Goal: Task Accomplishment & Management: Use online tool/utility

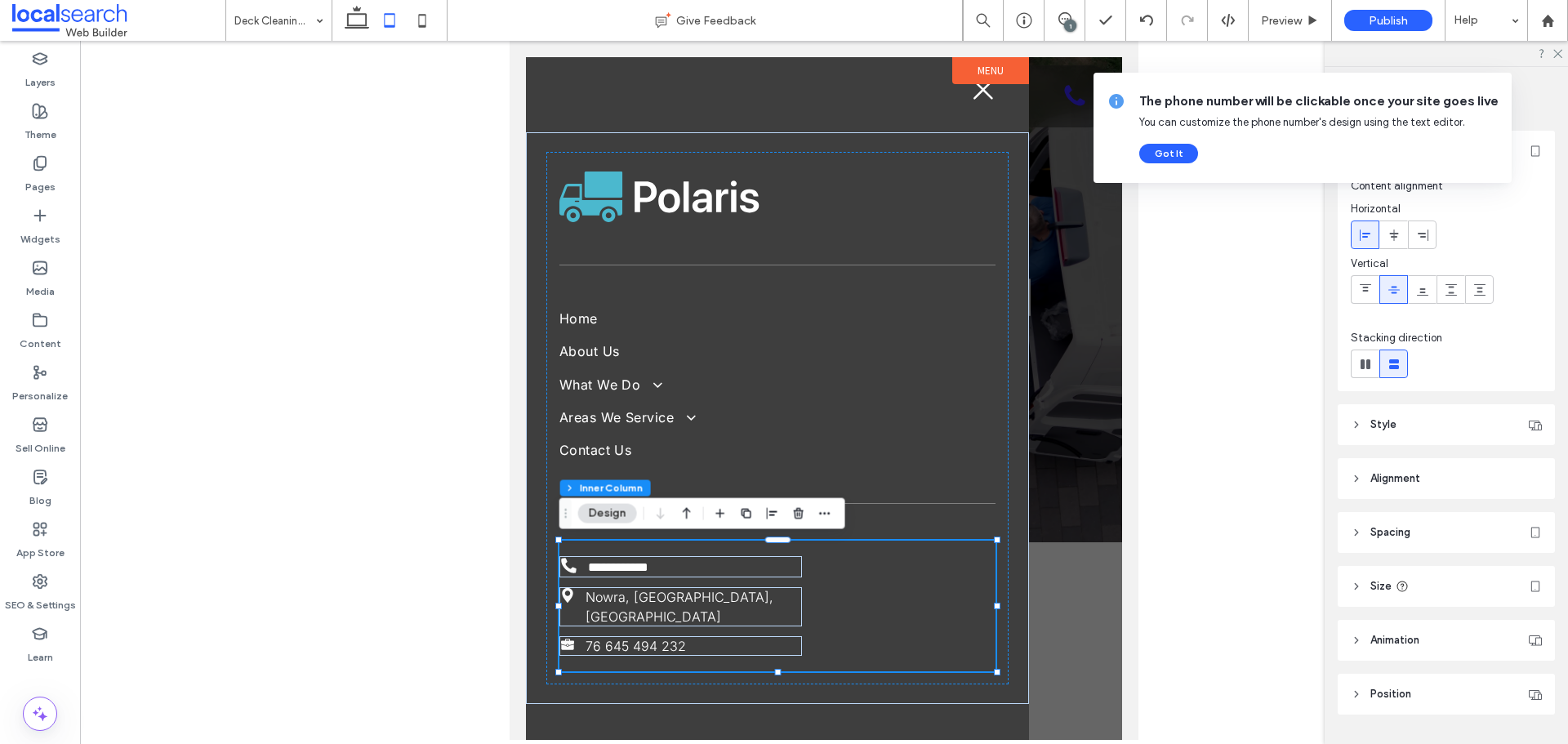
click at [1098, 544] on div at bounding box center [824, 399] width 596 height 683
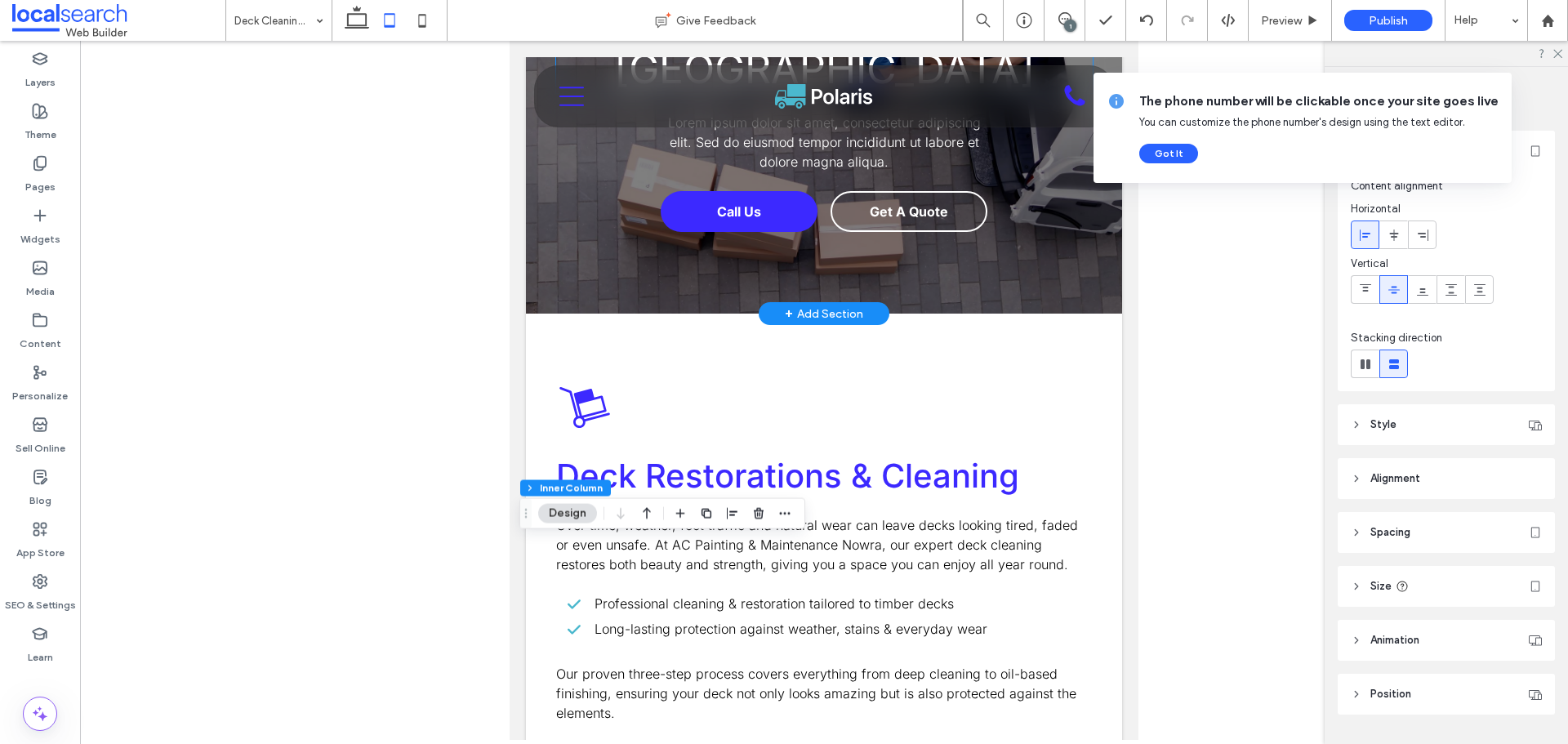
scroll to position [81, 0]
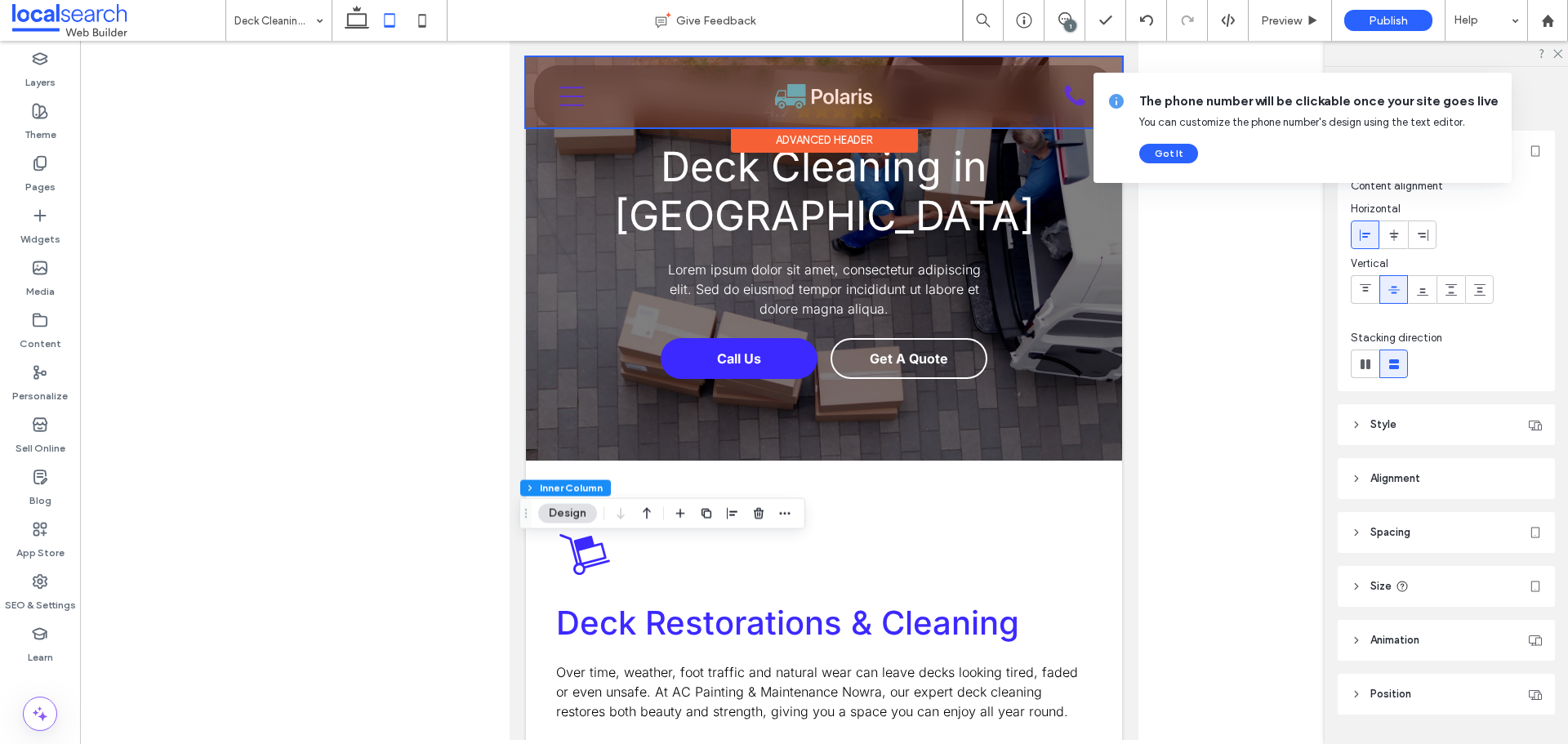
click at [1063, 102] on div at bounding box center [824, 92] width 596 height 70
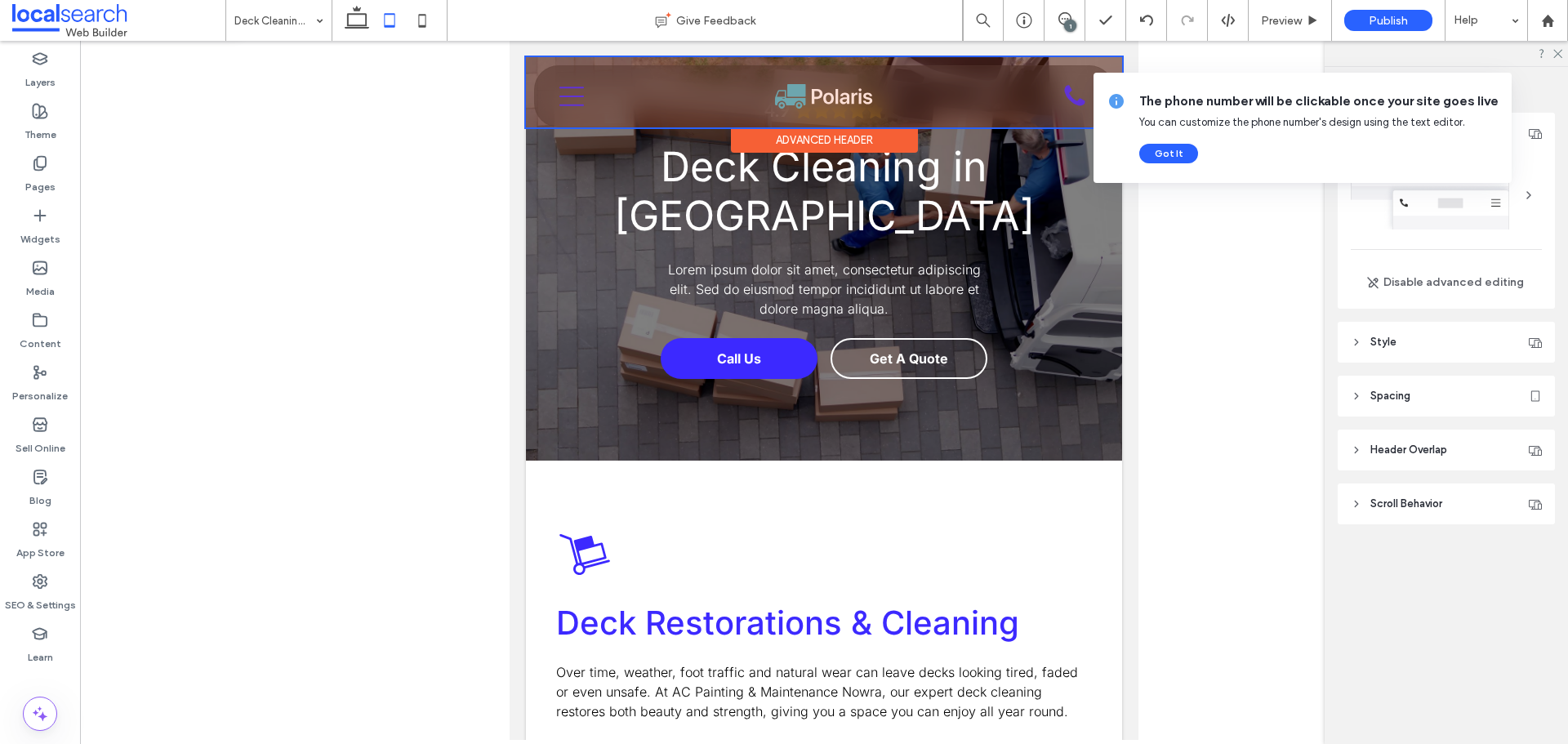
click at [1065, 102] on icon at bounding box center [1075, 95] width 20 height 20
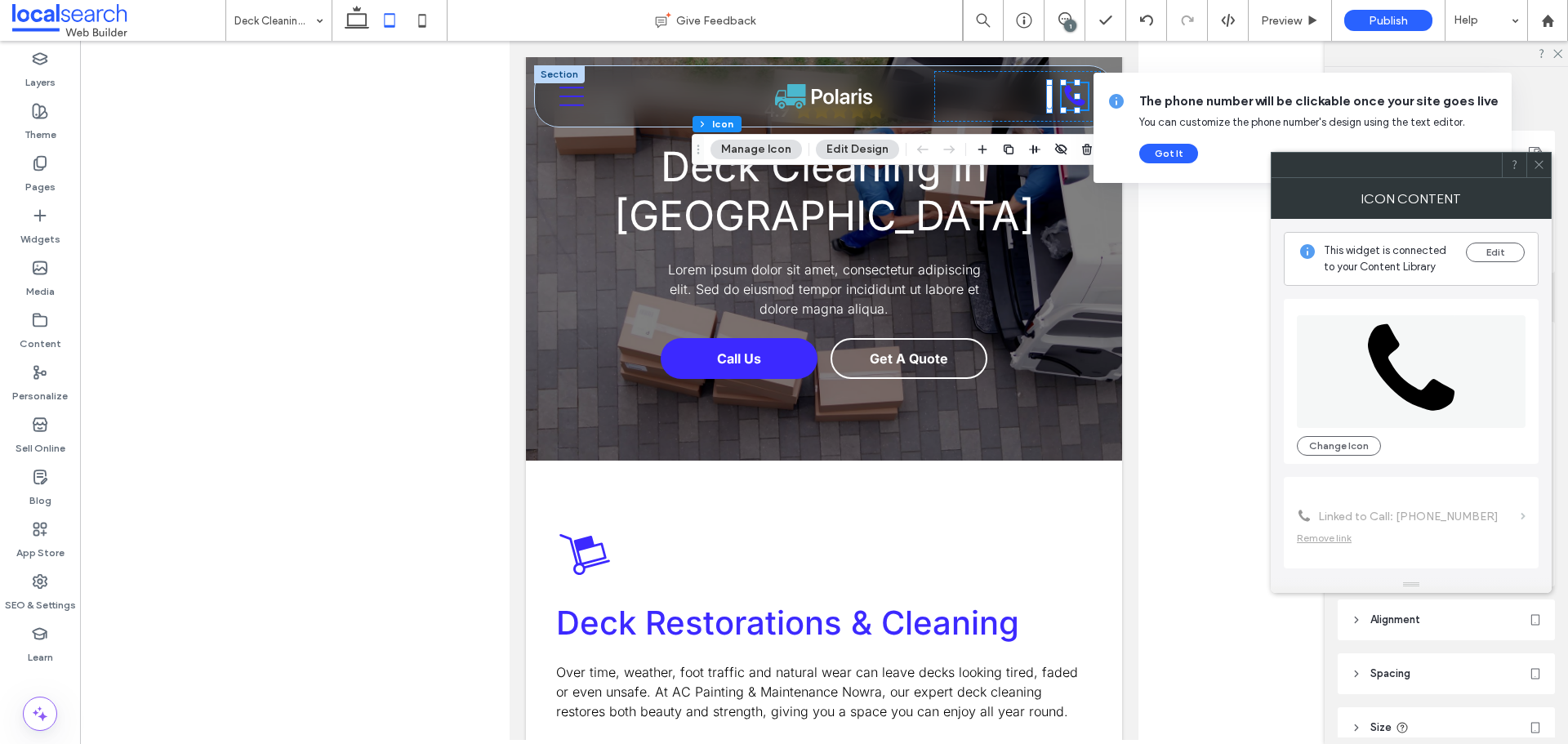
click at [1539, 164] on icon at bounding box center [1540, 165] width 12 height 12
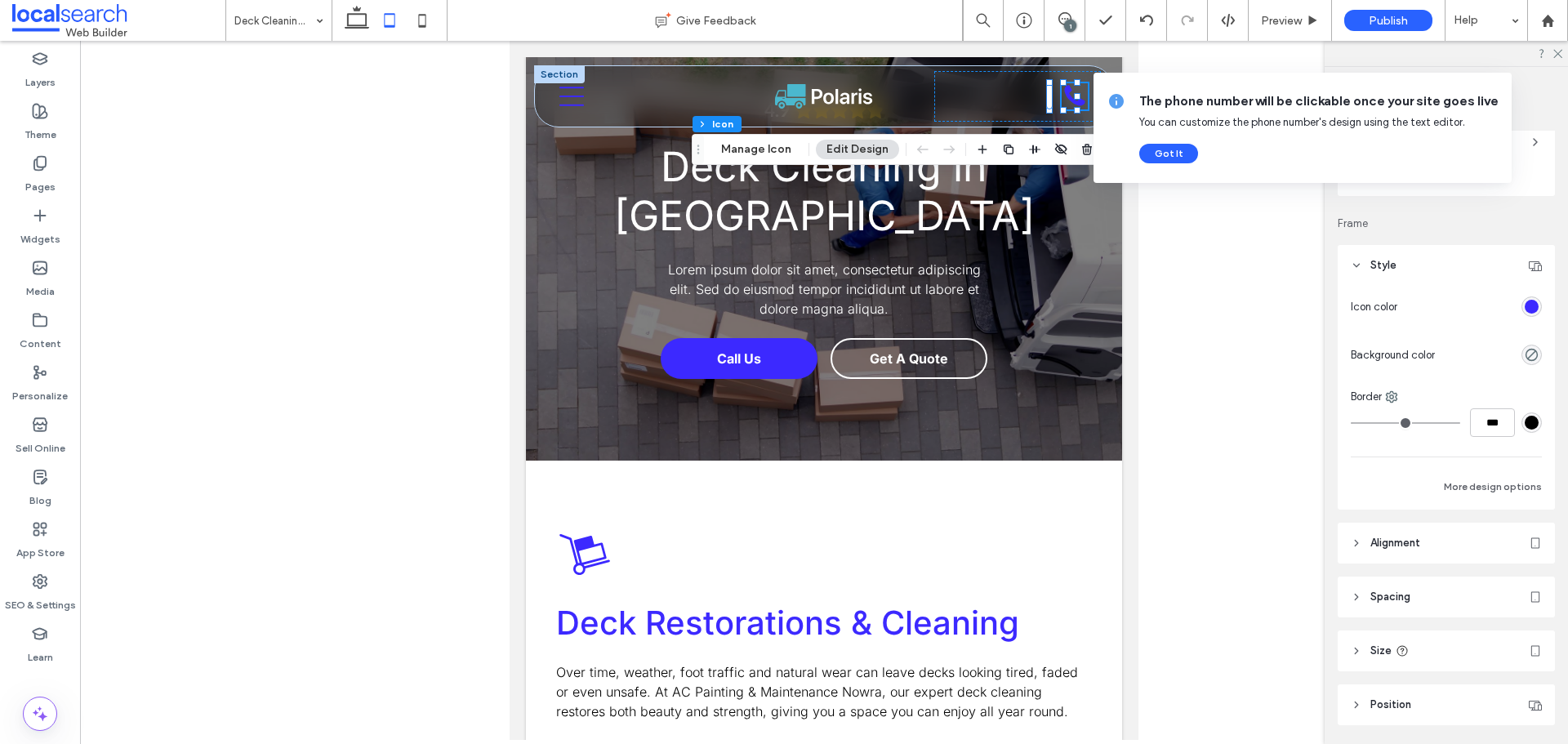
scroll to position [0, 0]
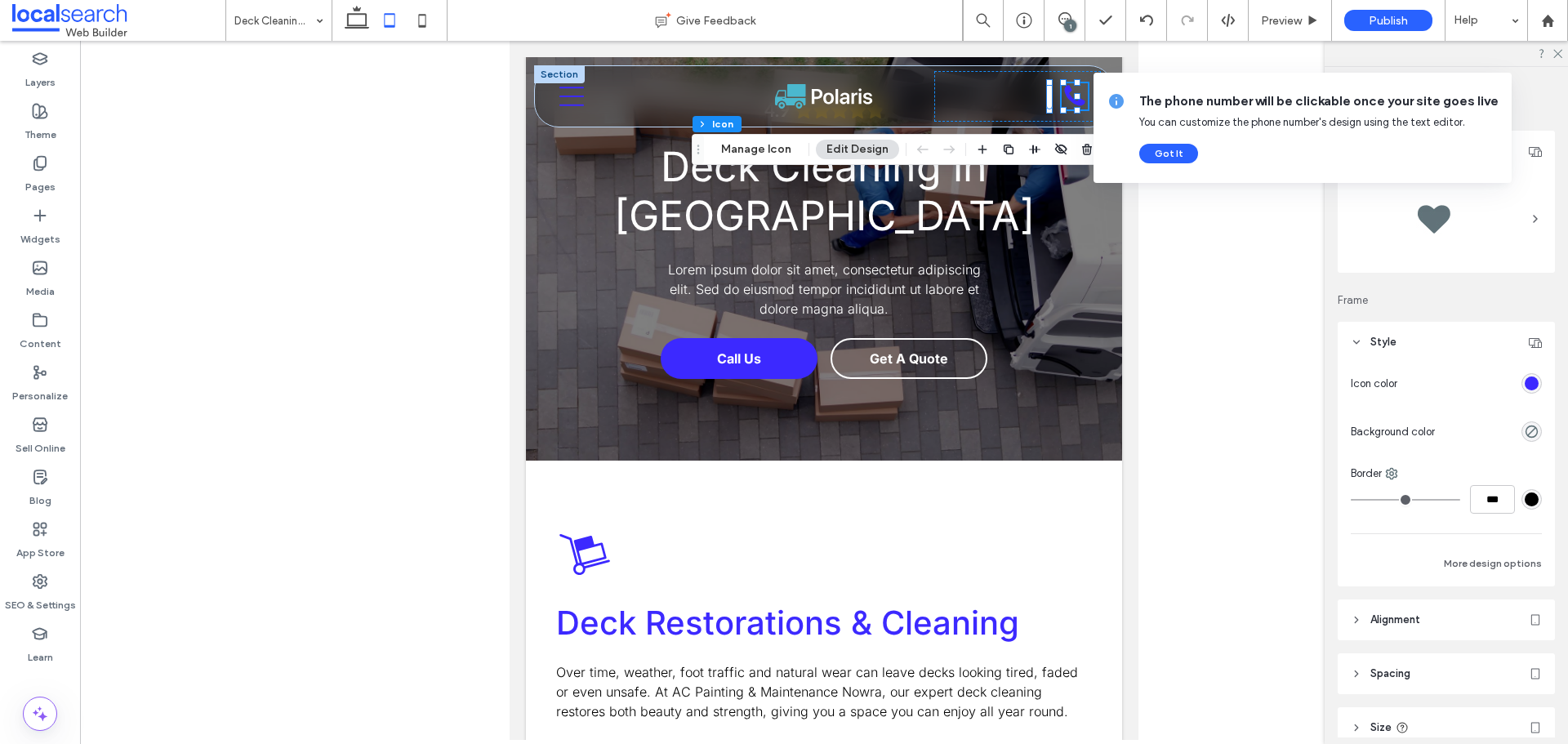
click at [1527, 382] on div "rgb(60, 41, 255)" at bounding box center [1532, 384] width 14 height 14
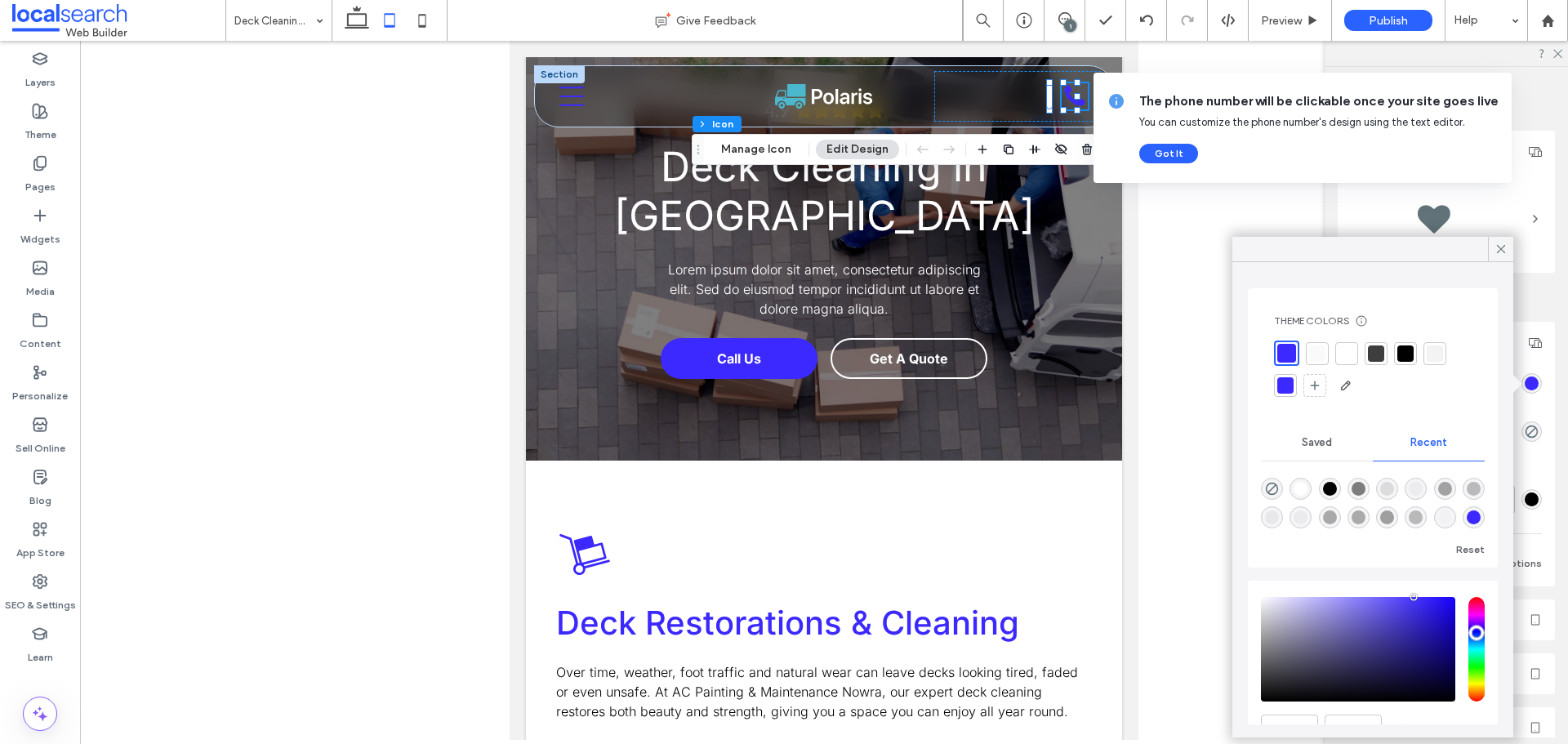
click at [1304, 485] on div "rgba(255, 255, 255, 1)" at bounding box center [1301, 489] width 14 height 14
type input "*******"
click at [572, 103] on icon "Menu Icon" at bounding box center [572, 96] width 25 height 25
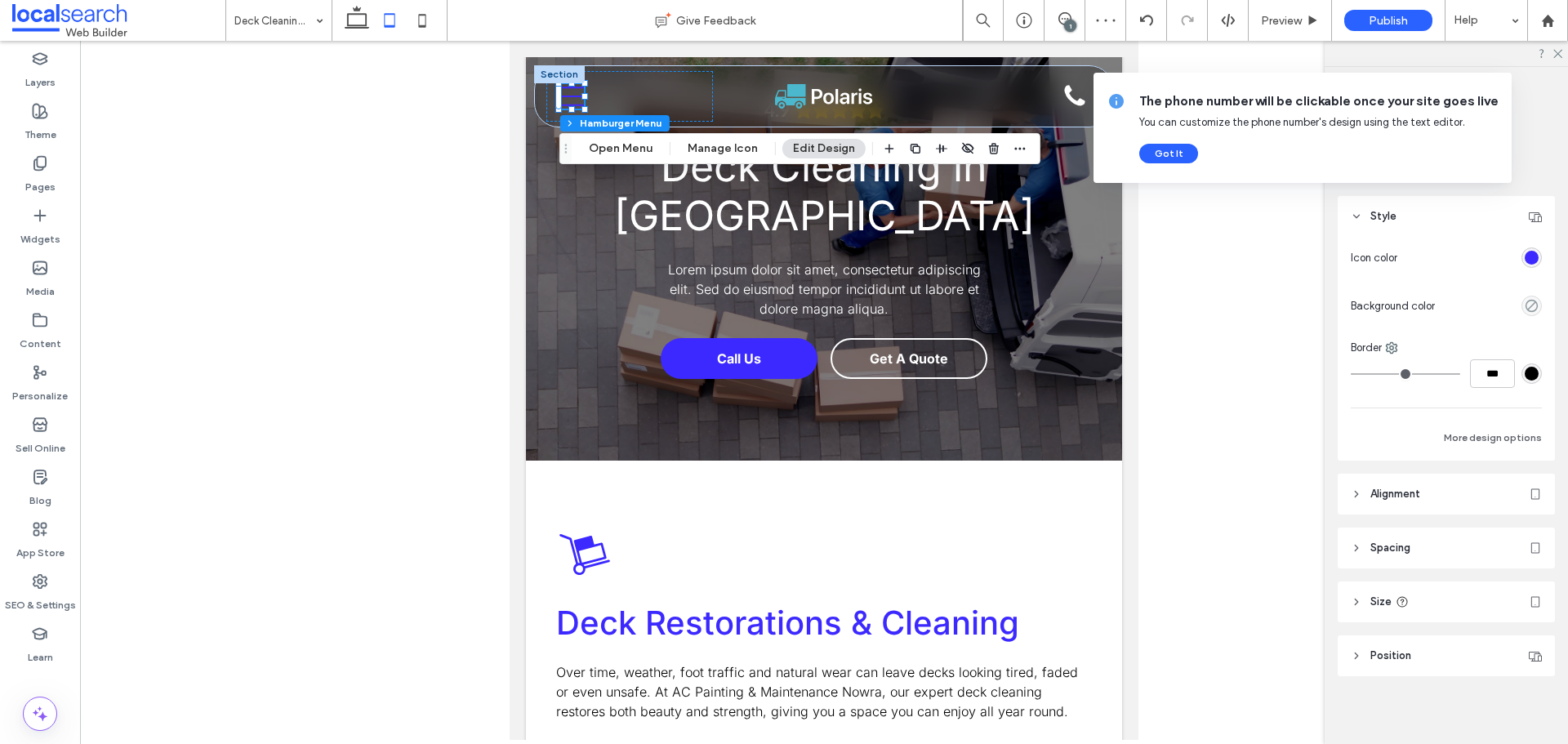
click at [1525, 263] on div "rgba(60,41,255,1)" at bounding box center [1532, 258] width 14 height 14
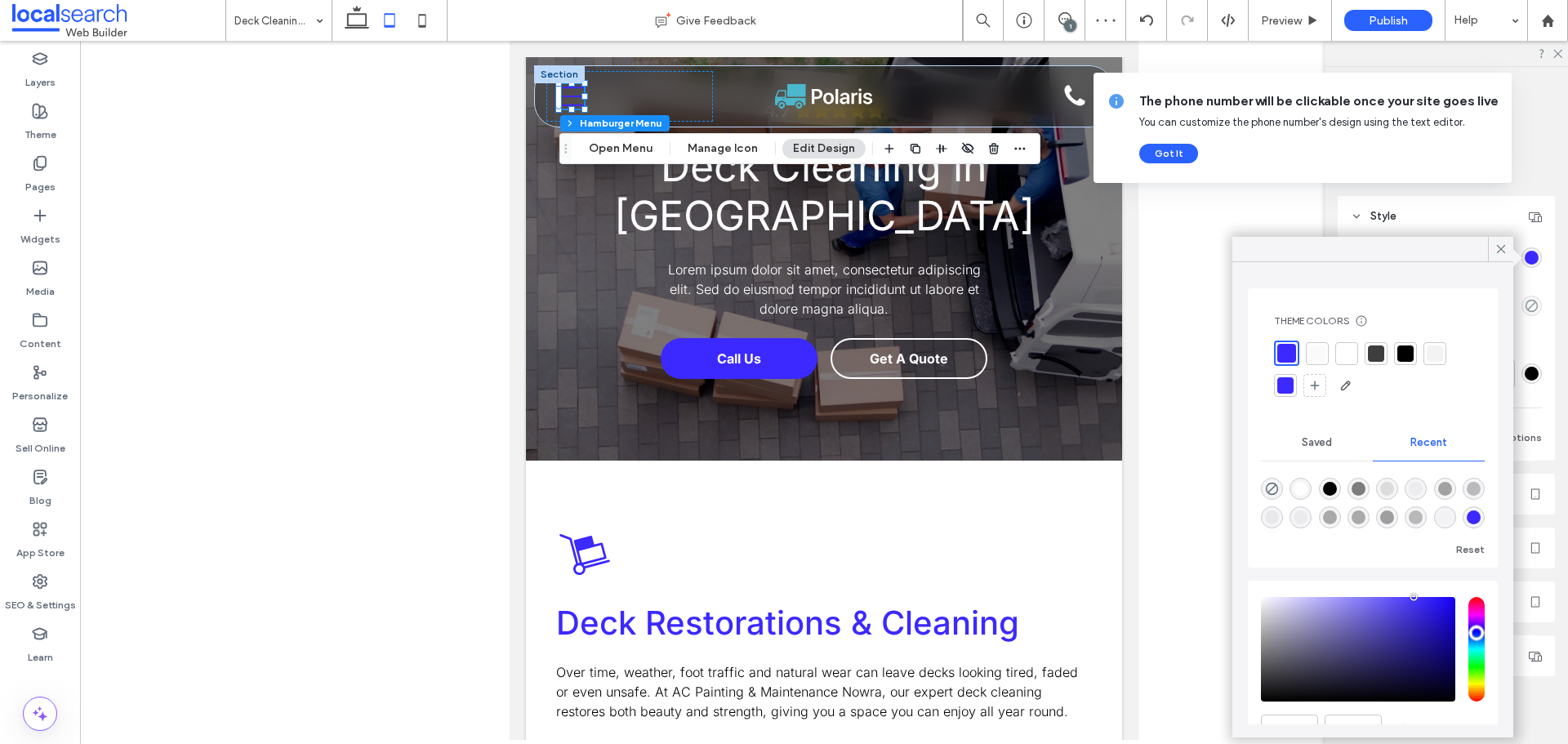
click at [1312, 351] on div at bounding box center [1318, 354] width 16 height 16
click at [1062, 95] on div "Phone Icon" at bounding box center [1075, 96] width 27 height 27
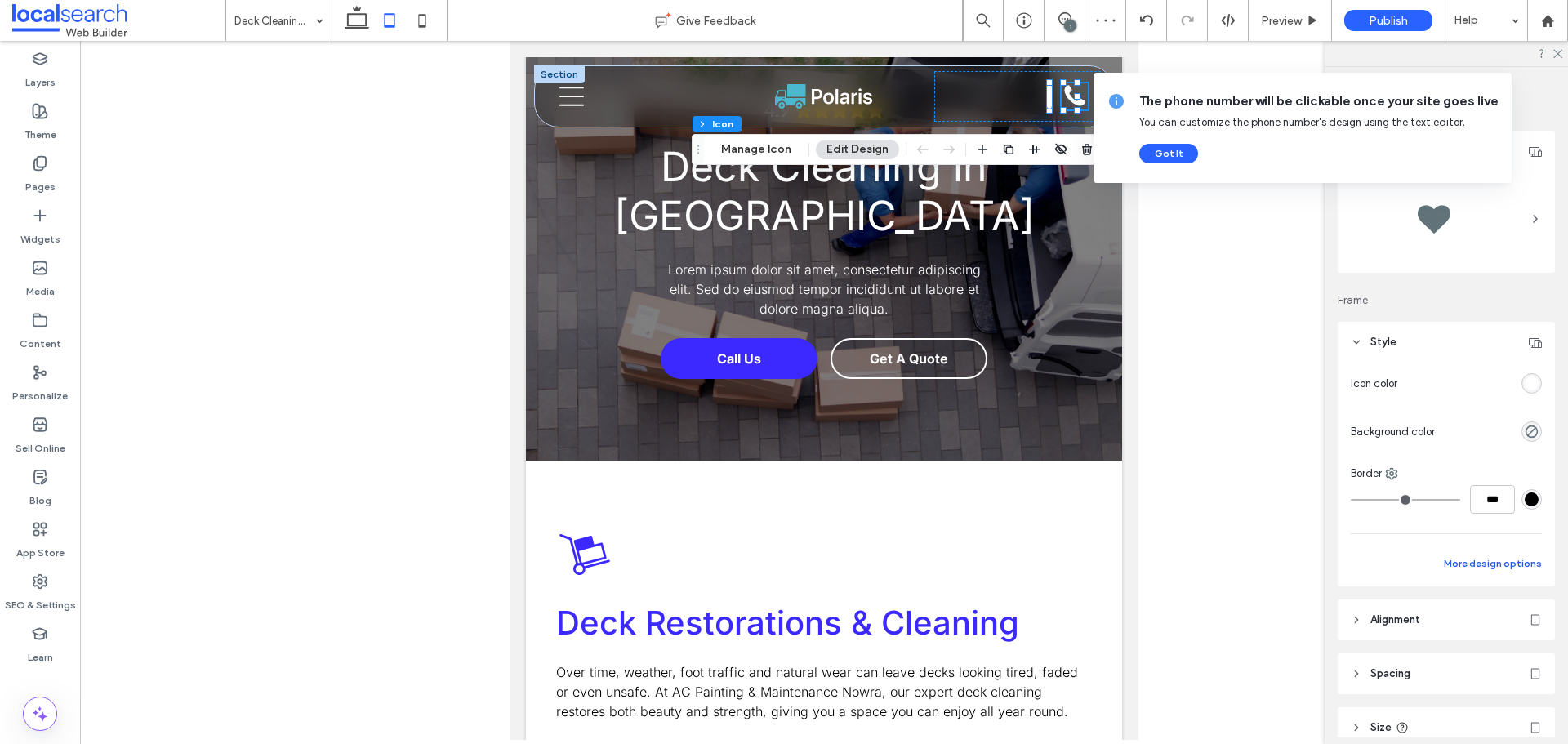
click at [1500, 563] on button "More design options" at bounding box center [1493, 564] width 98 height 19
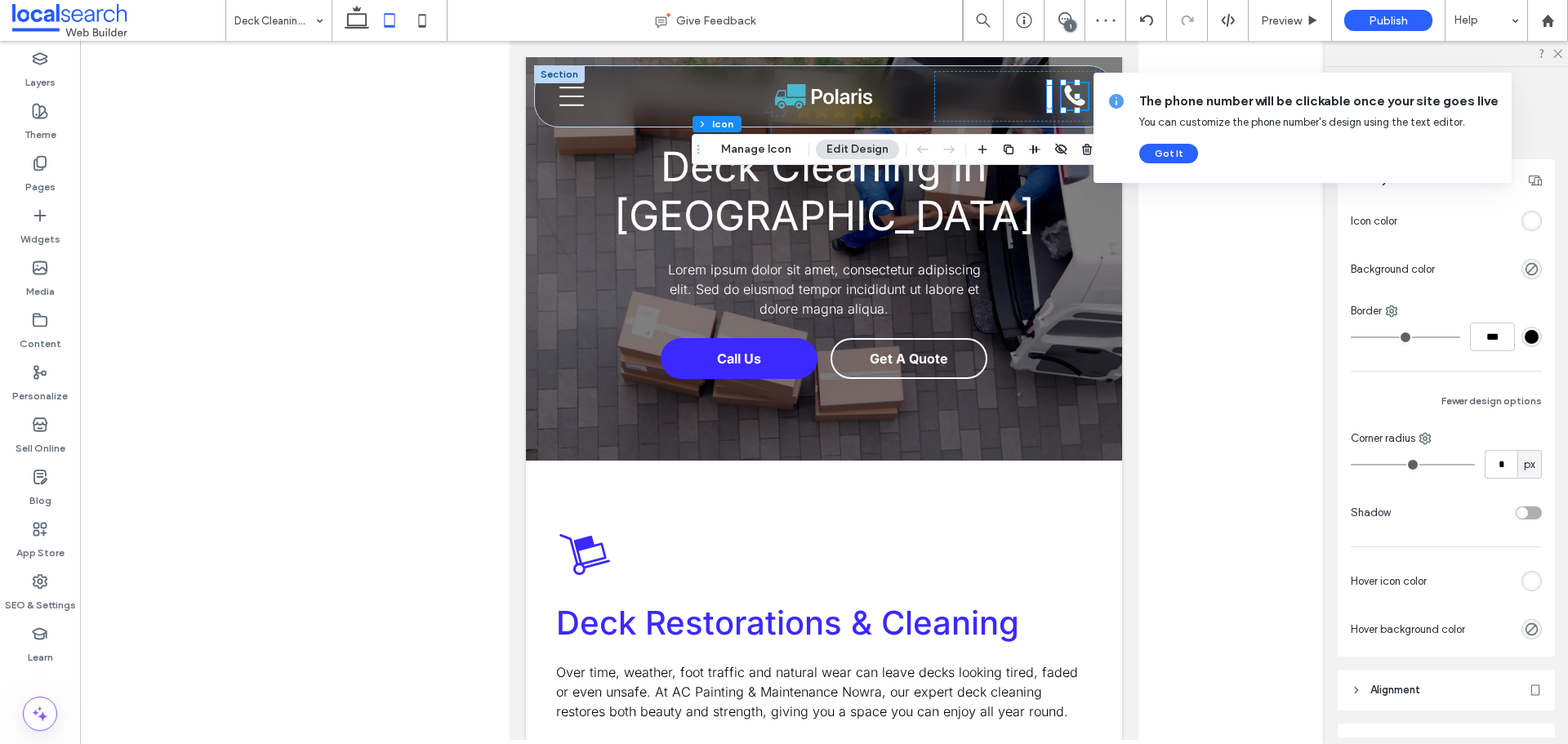
scroll to position [164, 0]
click at [1526, 578] on div "rgb(255, 255, 255)" at bounding box center [1532, 580] width 14 height 14
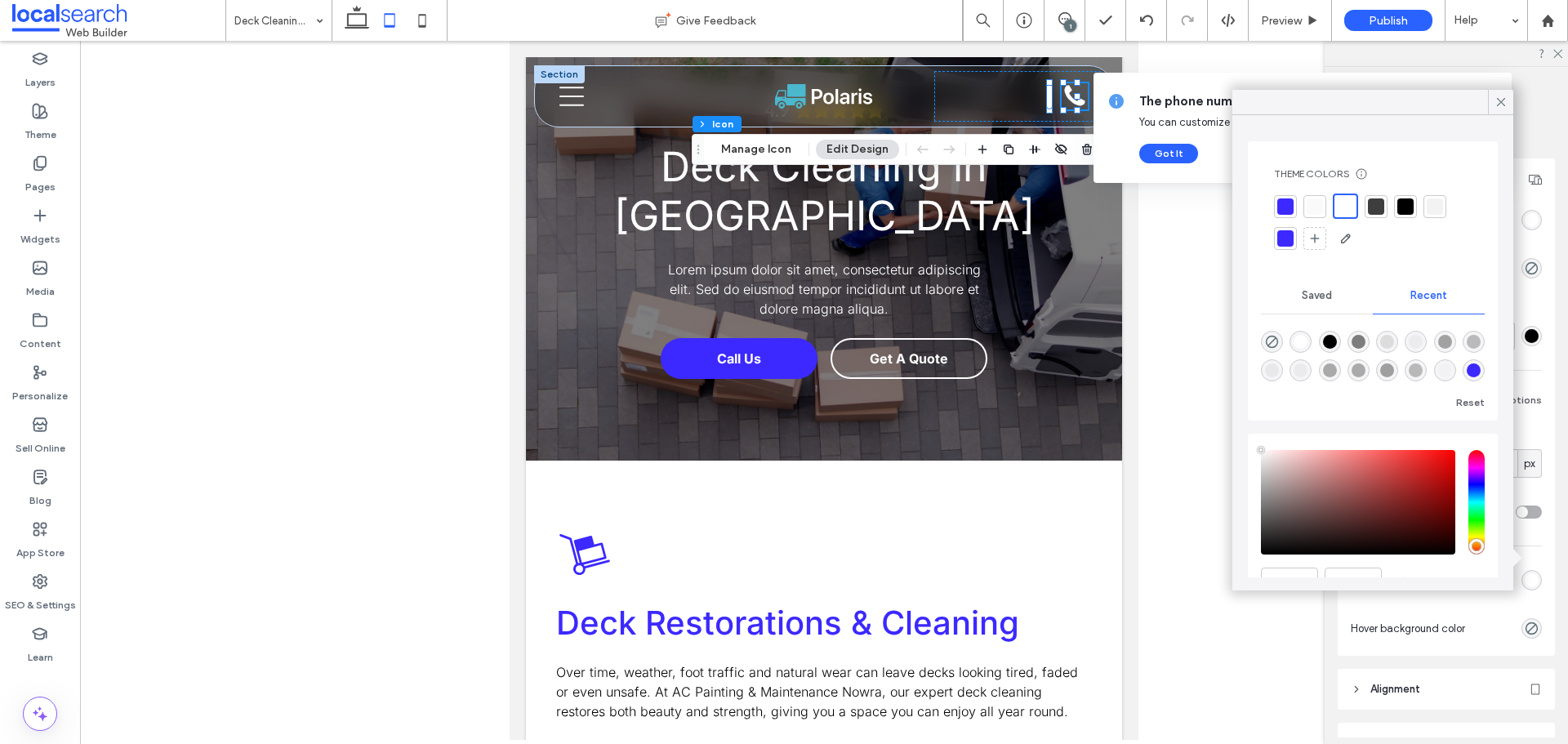
click at [1282, 214] on div at bounding box center [1286, 206] width 16 height 16
click at [565, 97] on icon at bounding box center [572, 96] width 25 height 19
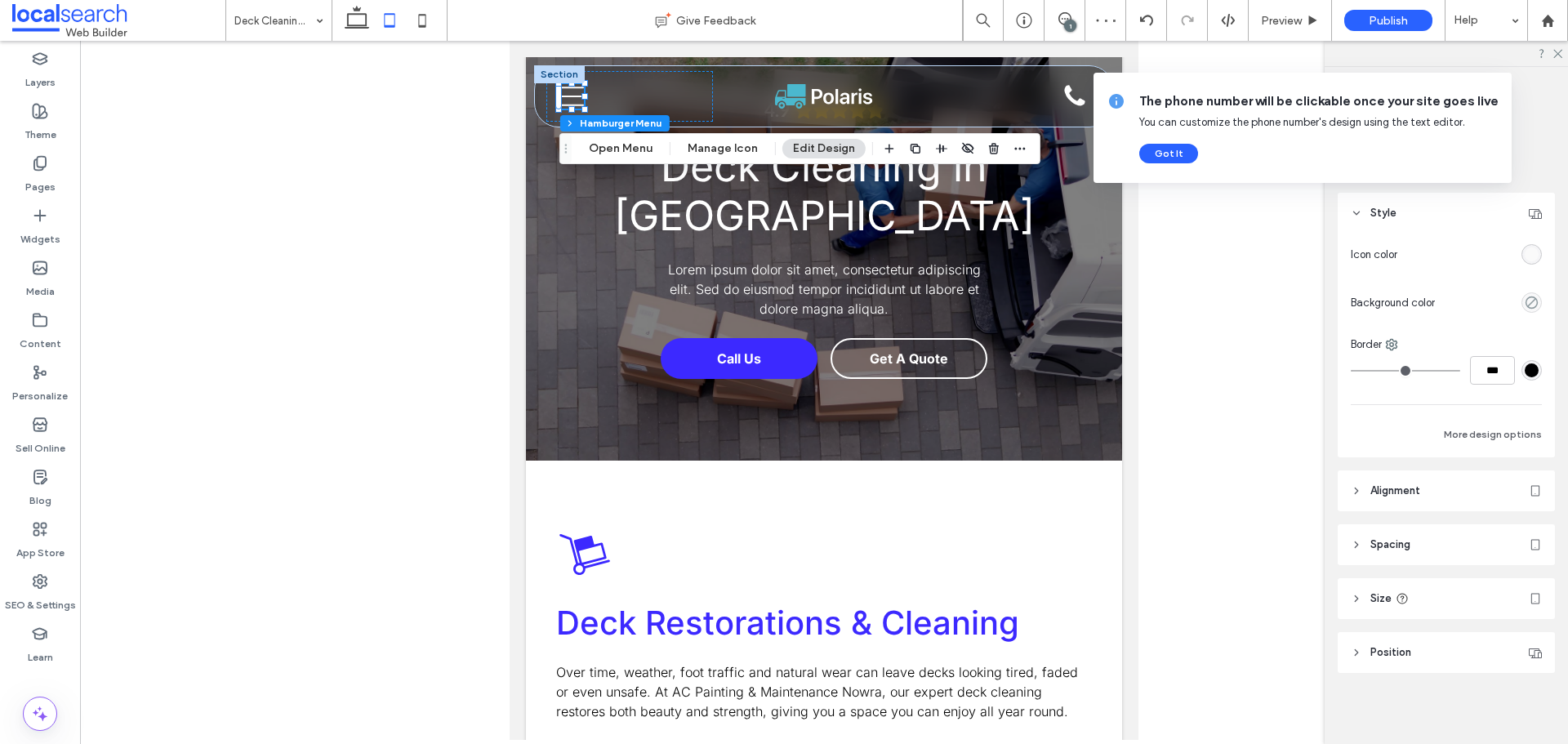
scroll to position [4, 0]
click at [1426, 481] on header "Alignment" at bounding box center [1447, 490] width 218 height 41
click at [1525, 263] on div "rgba(250,250,250,1)" at bounding box center [1532, 253] width 20 height 20
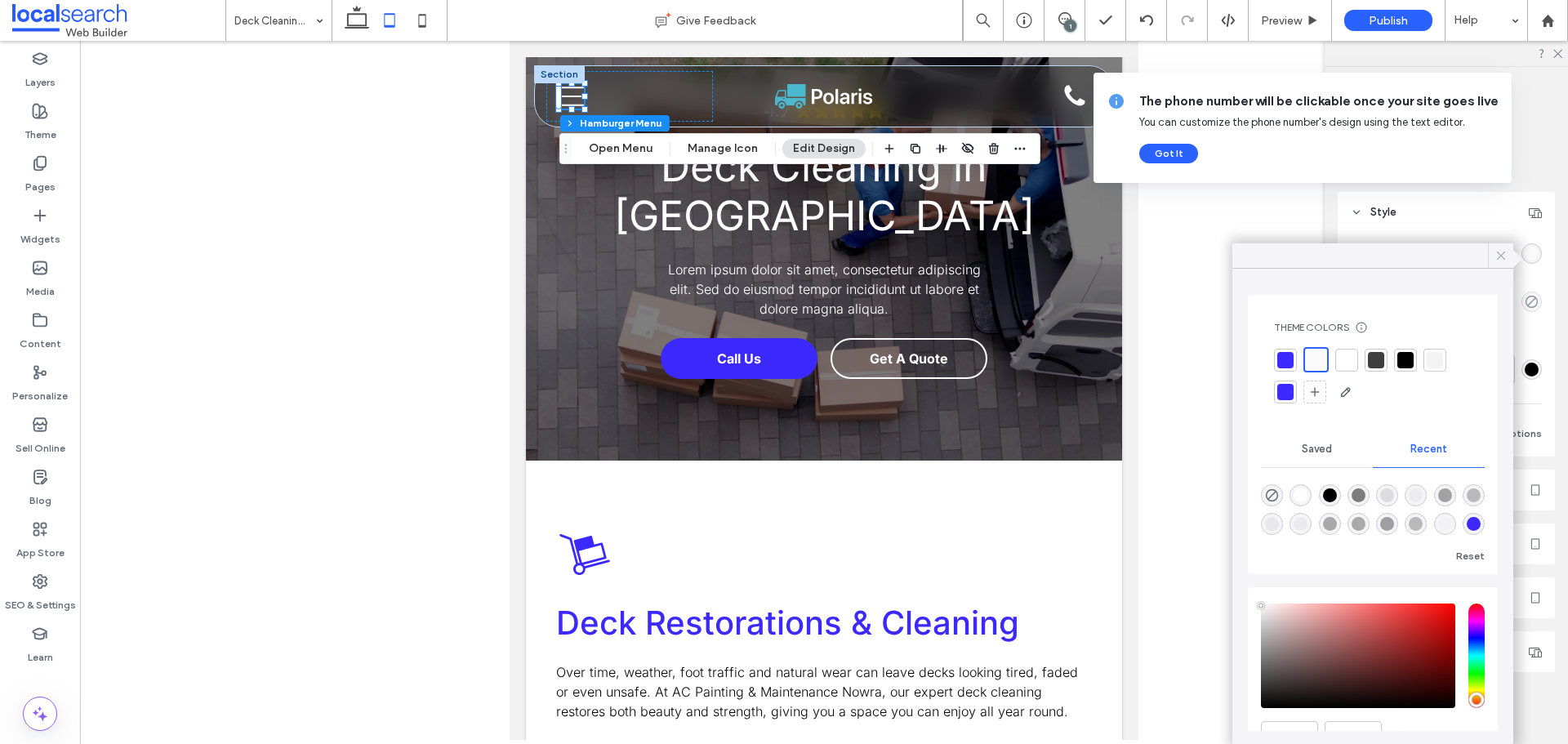
click at [1501, 252] on icon at bounding box center [1501, 256] width 15 height 15
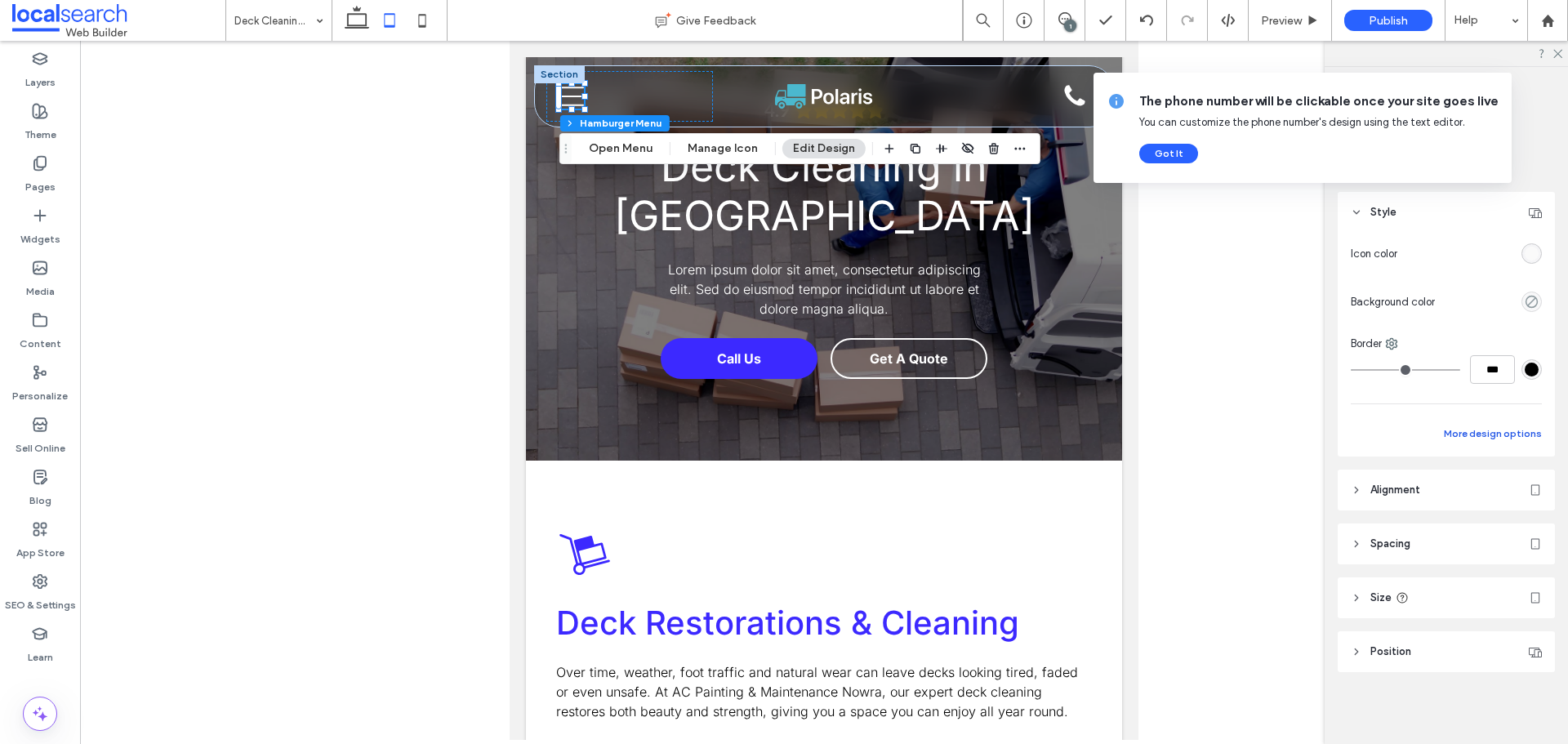
click at [1500, 441] on button "More design options" at bounding box center [1493, 433] width 98 height 19
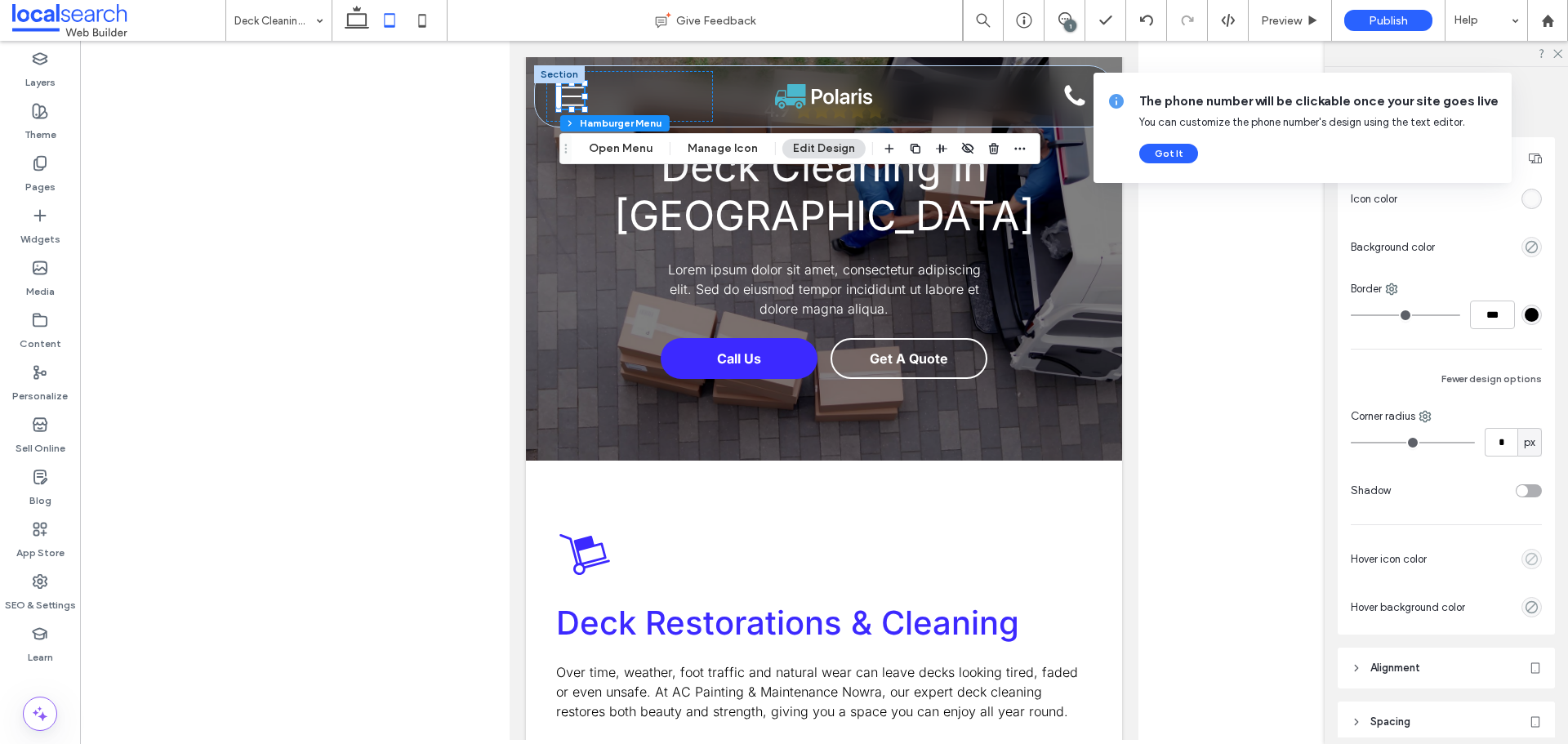
scroll to position [86, 0]
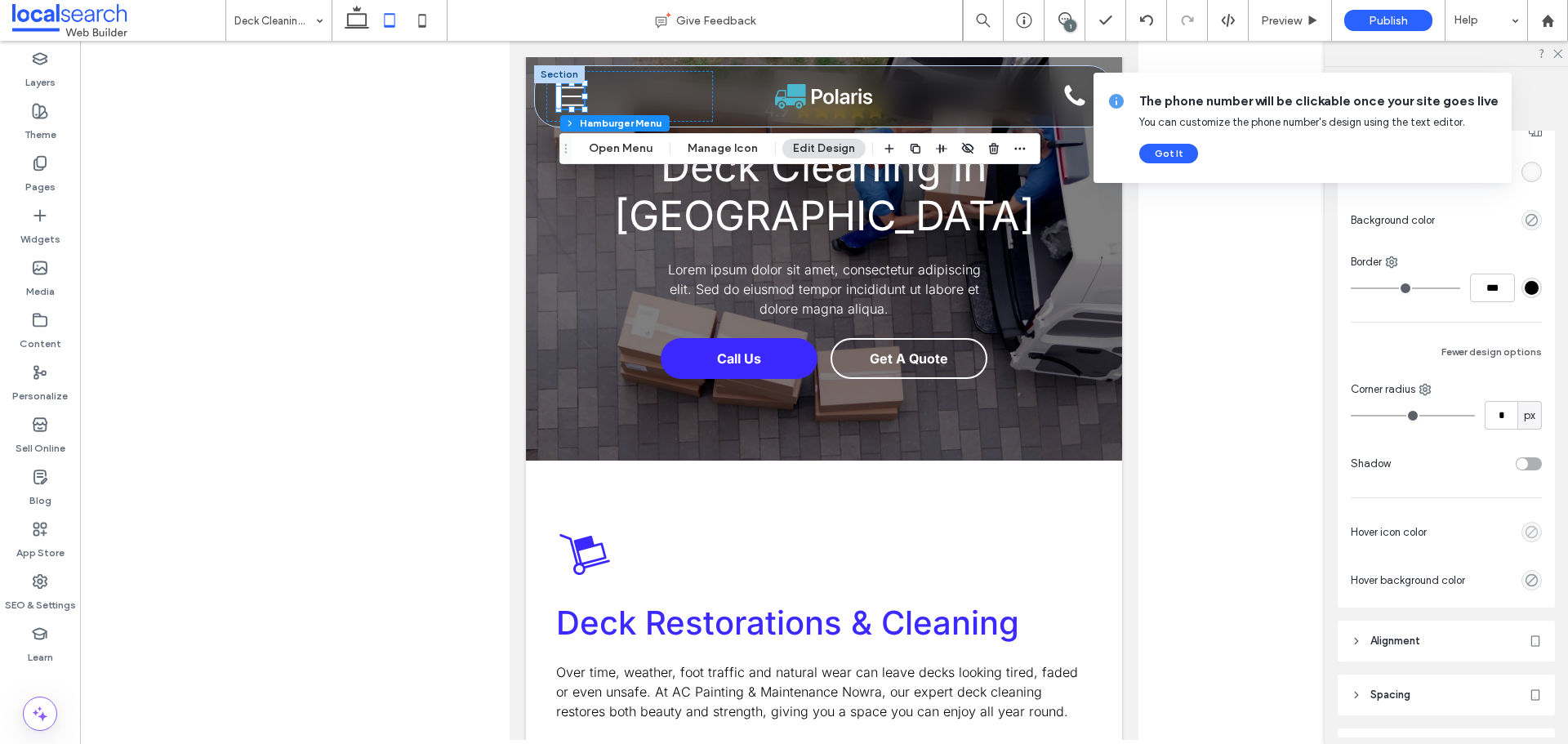
click at [1525, 533] on icon "empty color" at bounding box center [1532, 533] width 14 height 14
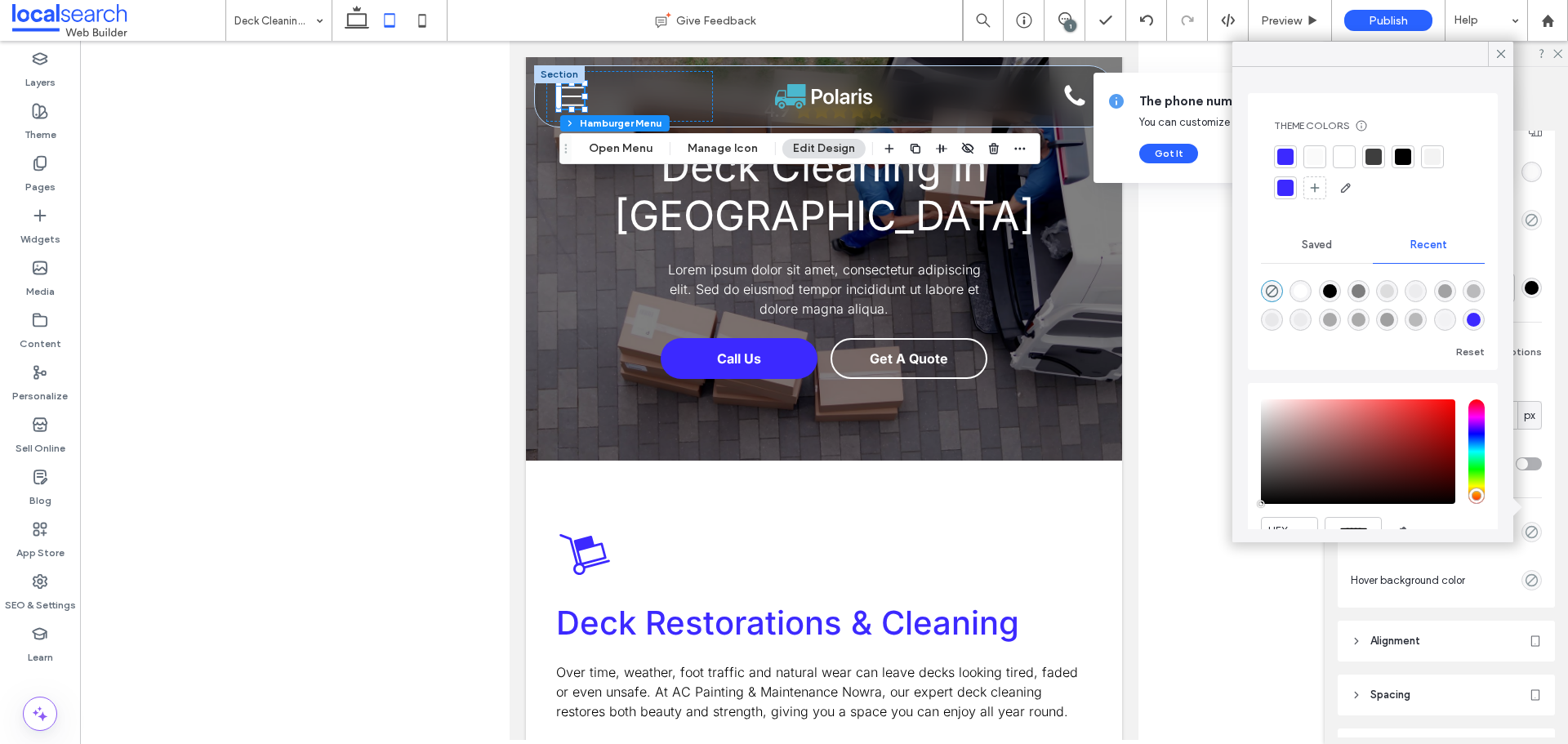
click at [1290, 162] on div at bounding box center [1286, 157] width 16 height 16
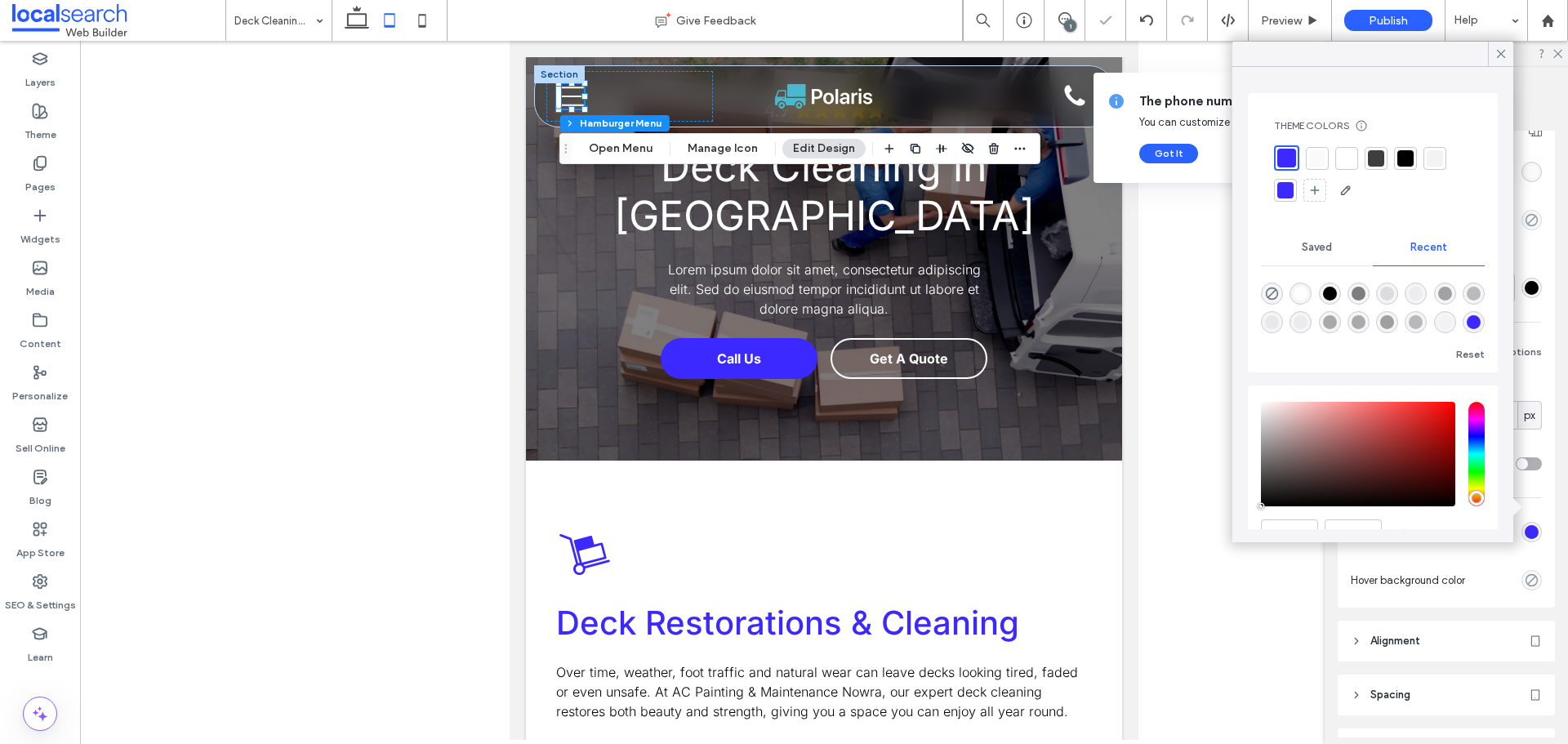
click at [381, 127] on div at bounding box center [824, 390] width 1488 height 700
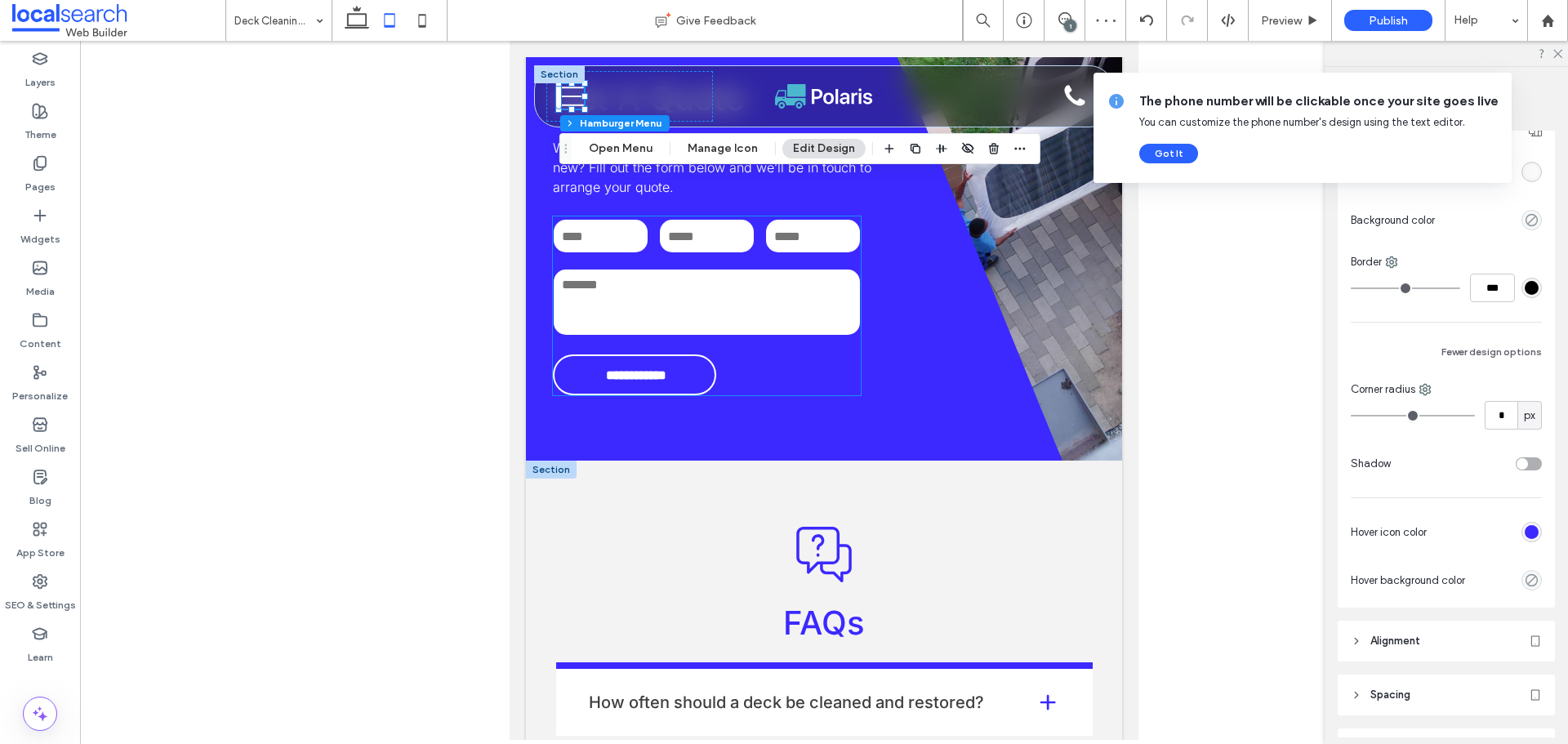
scroll to position [2615, 0]
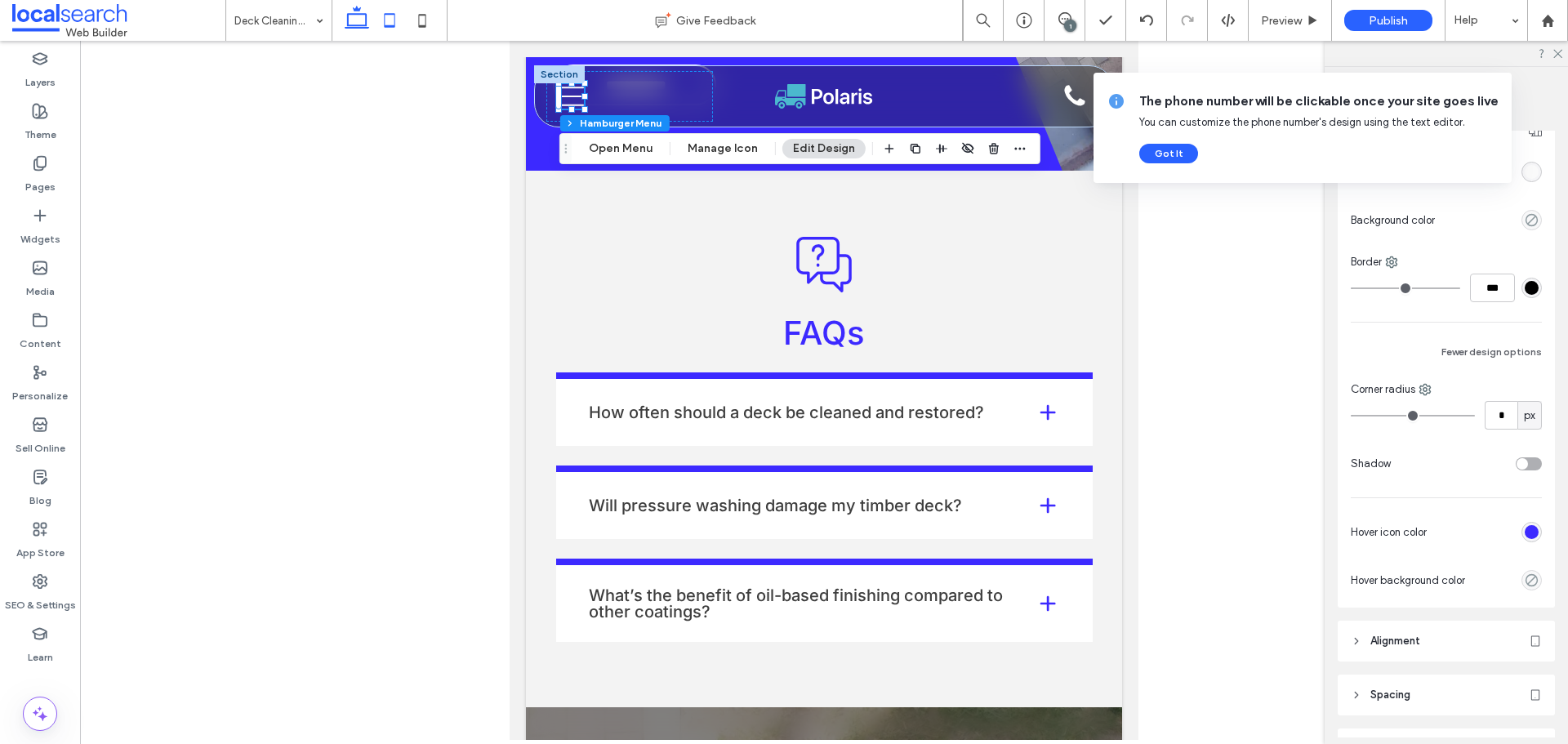
click at [366, 33] on icon at bounding box center [356, 20] width 33 height 33
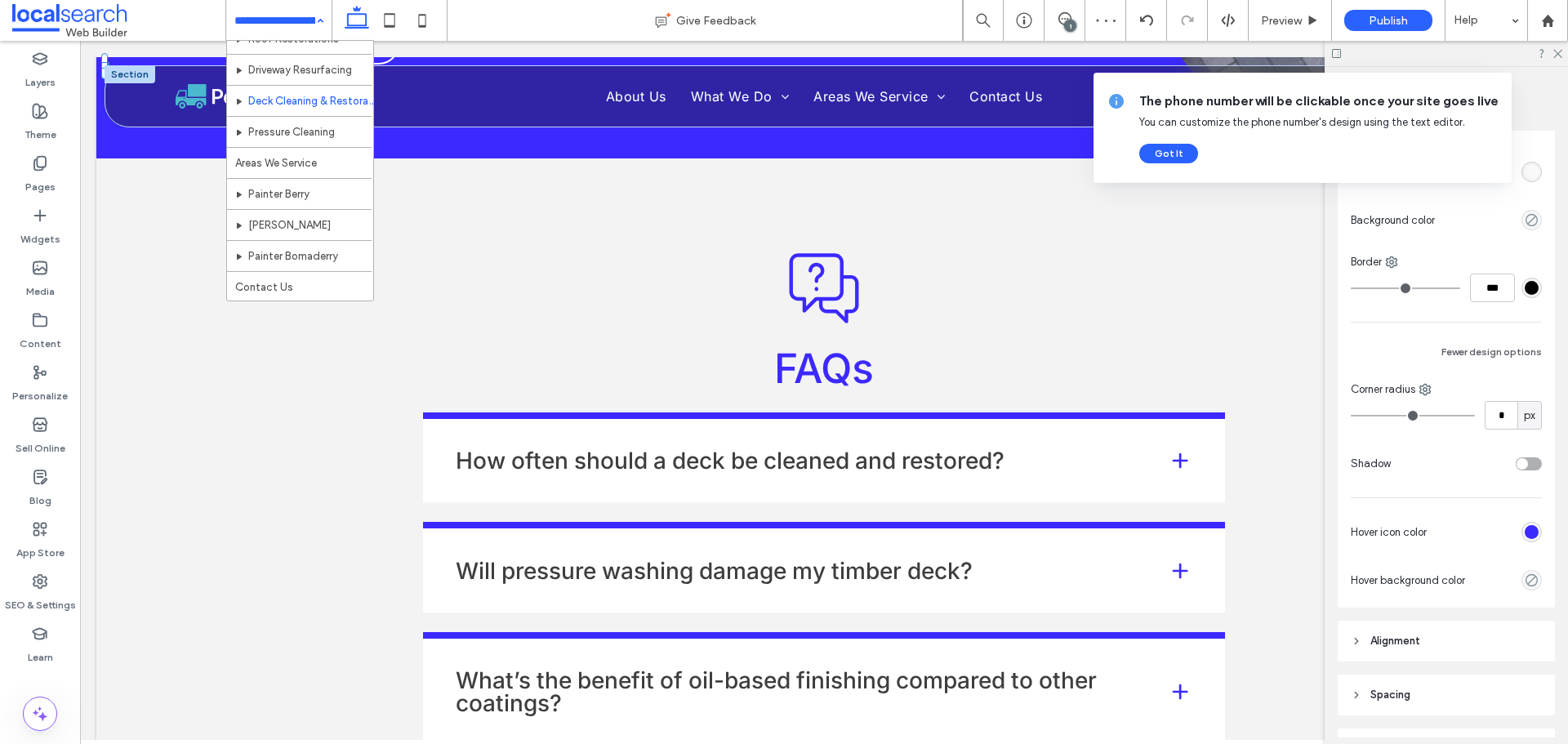
scroll to position [0, 0]
